Goal: Information Seeking & Learning: Learn about a topic

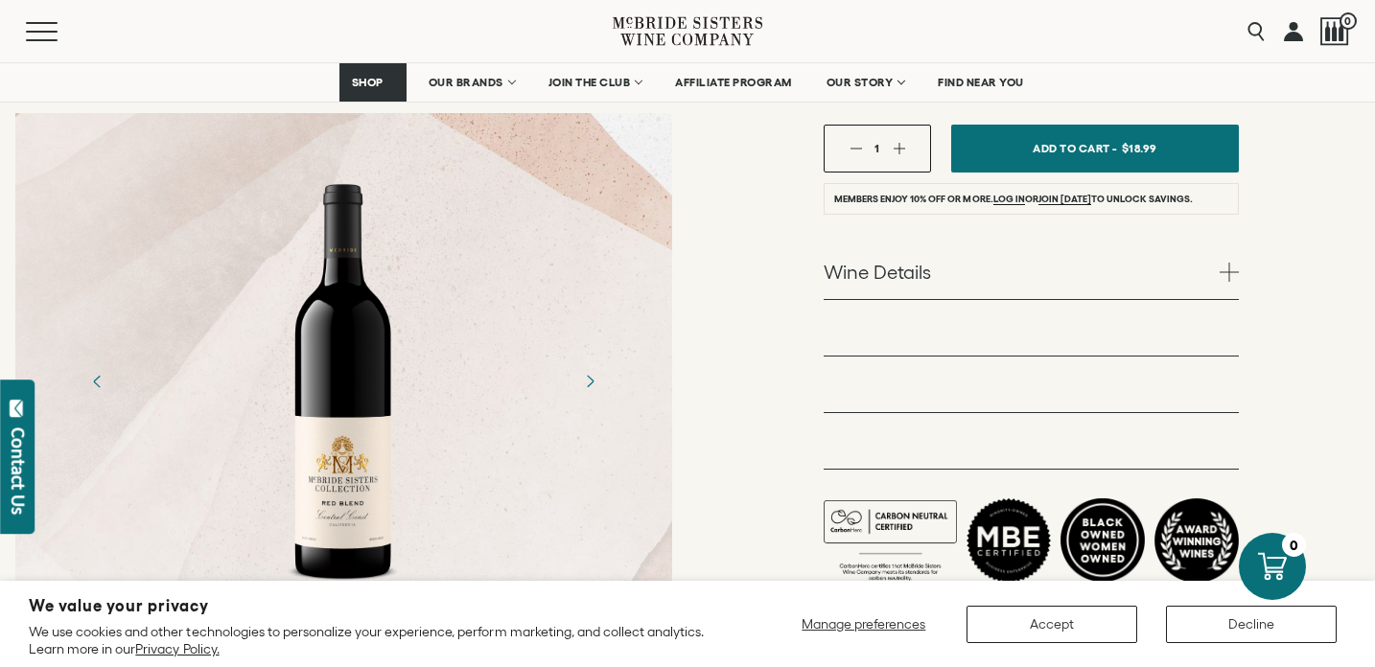
scroll to position [432, 0]
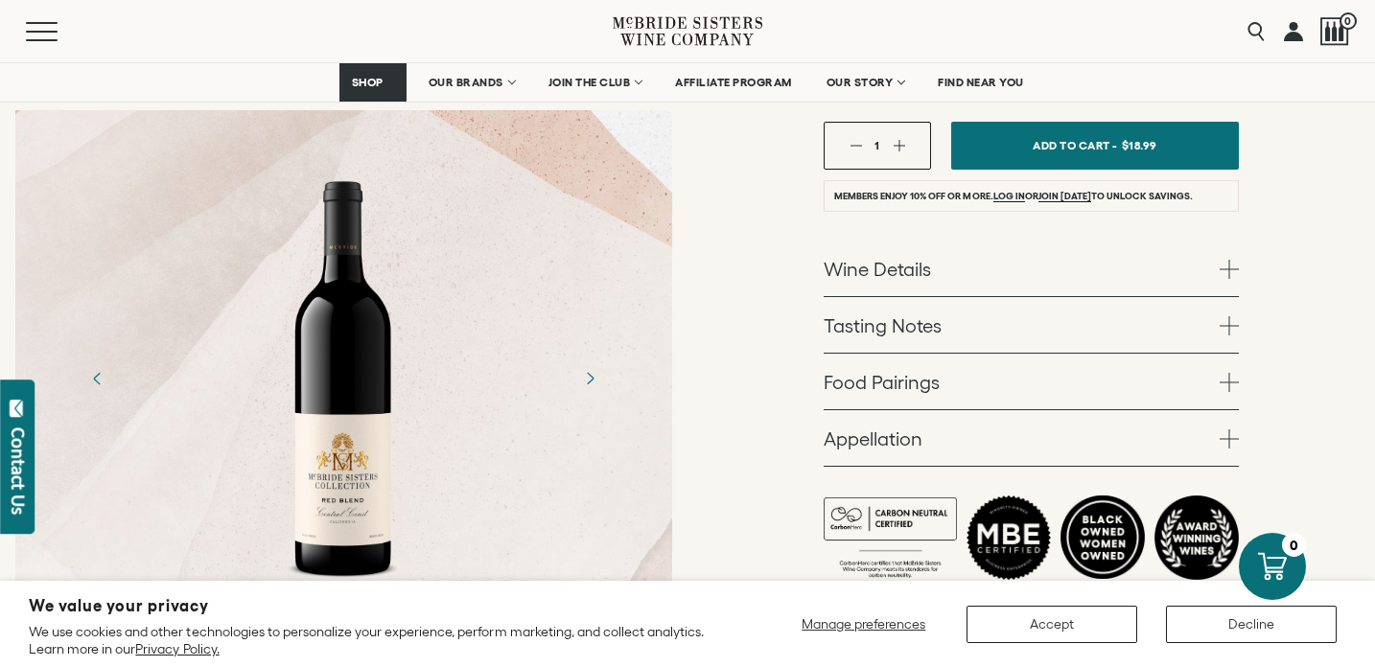
click at [860, 330] on link "Tasting Notes" at bounding box center [1030, 325] width 415 height 56
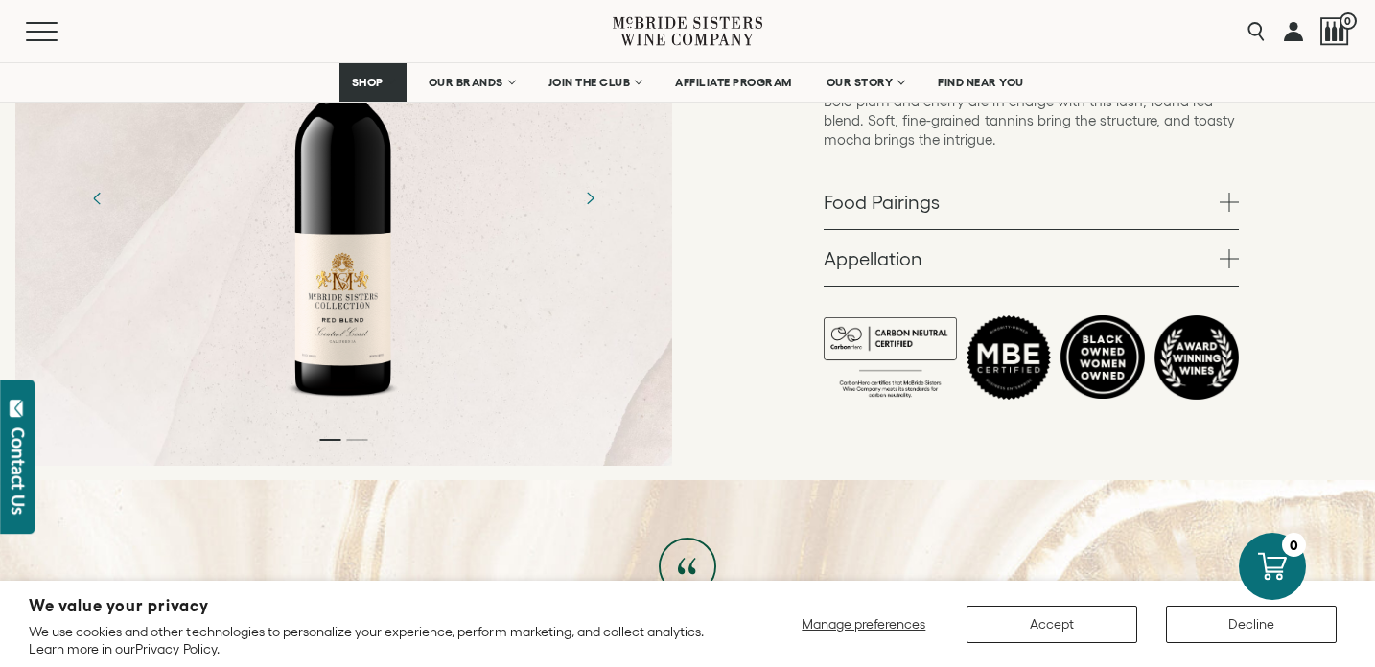
scroll to position [717, 0]
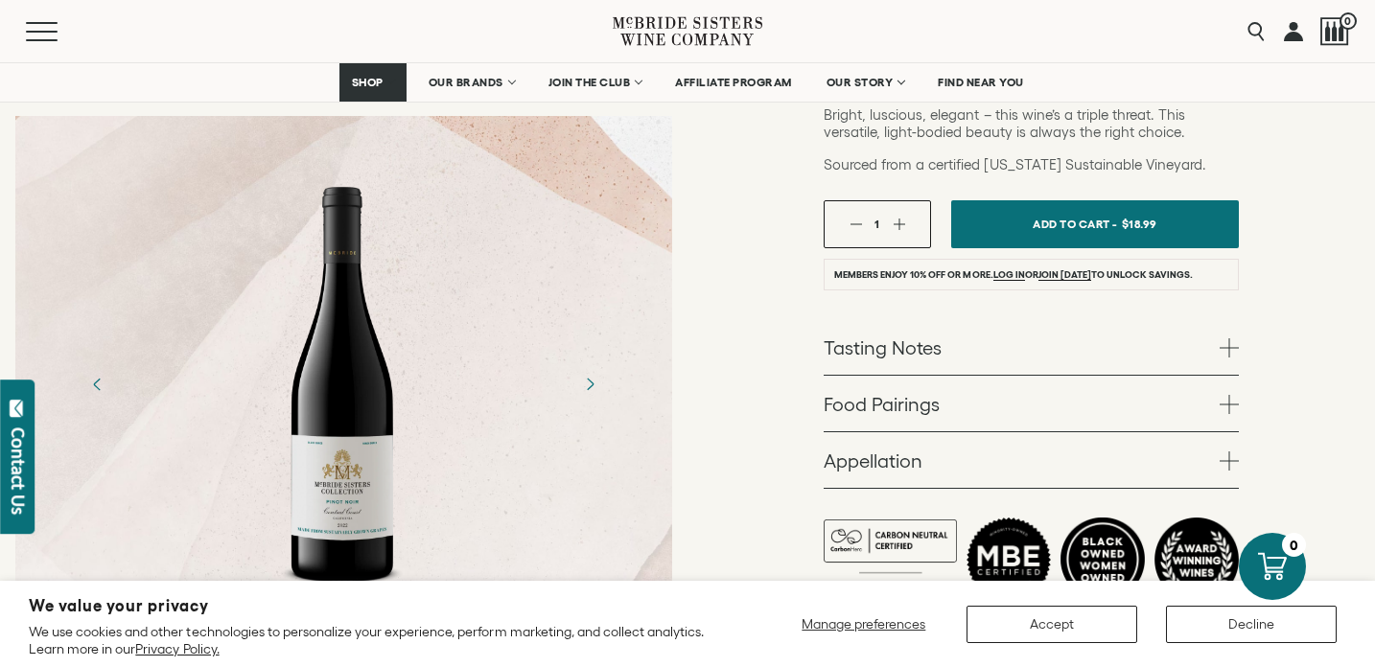
scroll to position [381, 0]
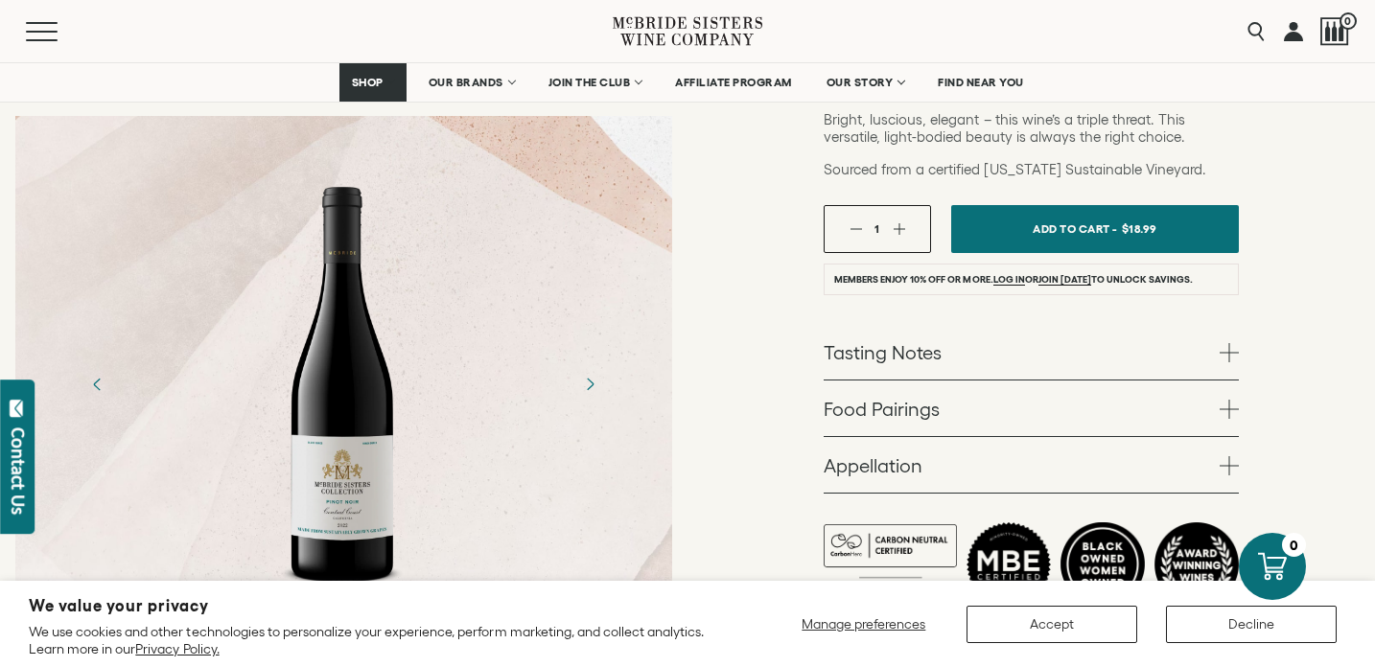
click at [849, 359] on link "Tasting Notes" at bounding box center [1030, 352] width 415 height 56
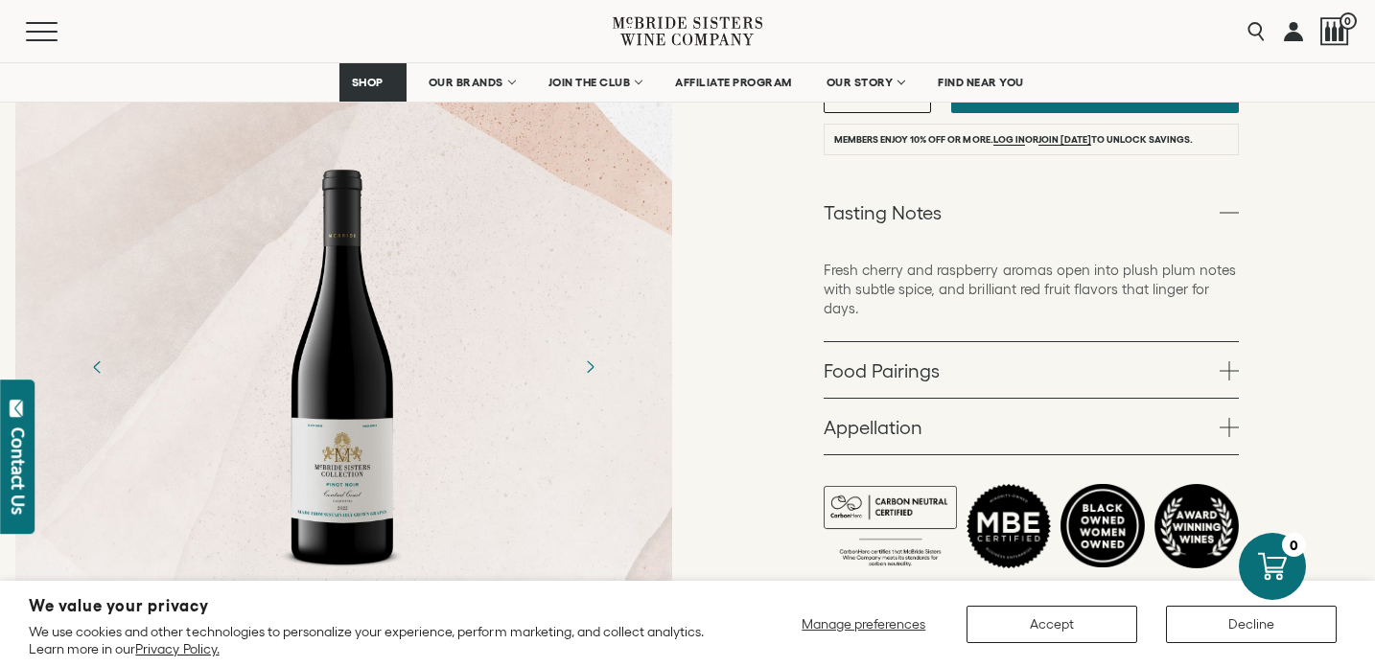
scroll to position [599, 0]
